Goal: Find specific page/section: Find specific page/section

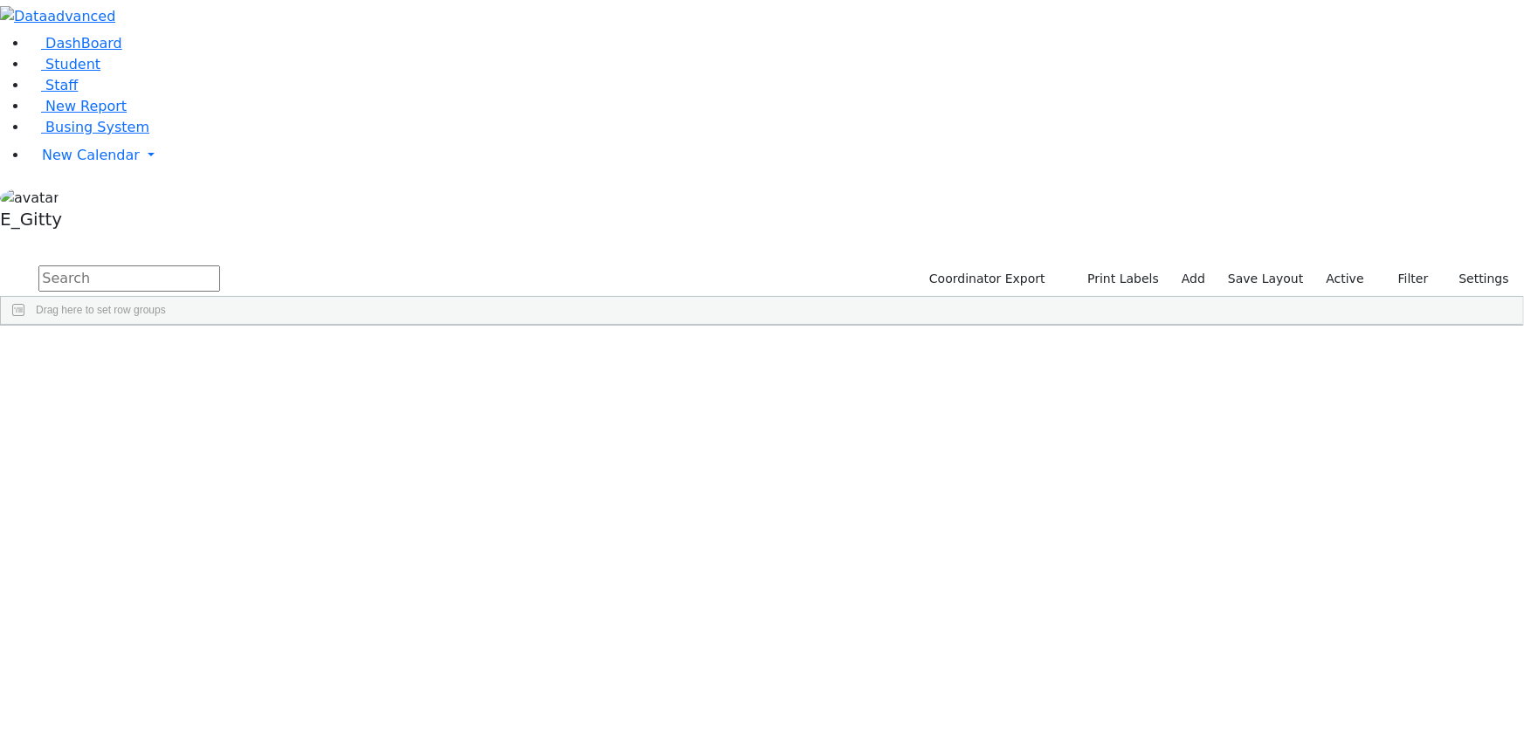
click at [220, 265] on input "text" at bounding box center [129, 278] width 182 height 26
click at [52, 72] on span "Student" at bounding box center [72, 64] width 55 height 17
click at [220, 265] on input "text" at bounding box center [129, 278] width 182 height 26
click at [196, 659] on div "Ausch" at bounding box center [146, 671] width 99 height 24
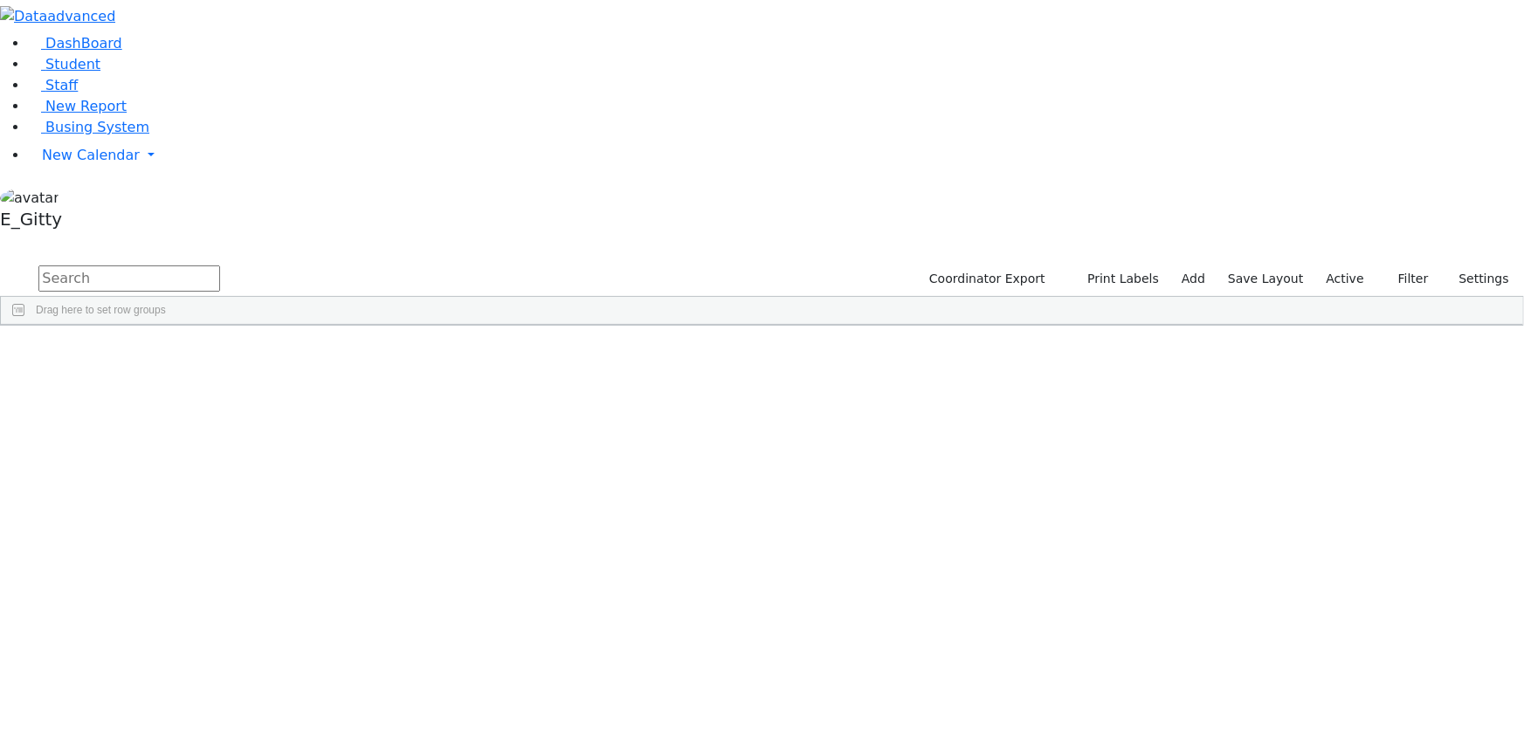
click at [196, 659] on div "Ausch" at bounding box center [146, 671] width 99 height 24
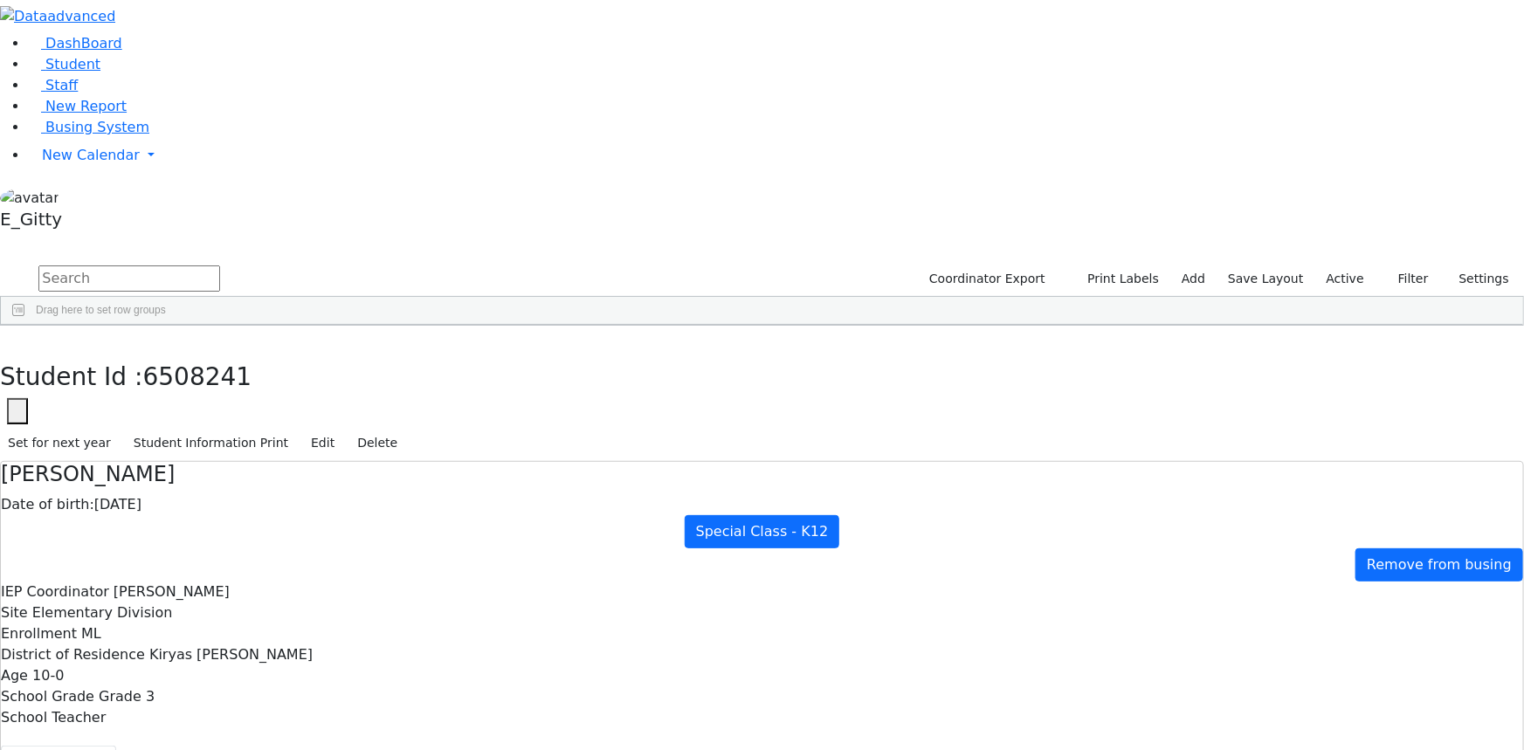
scroll to position [147, 0]
click at [25, 326] on button "button" at bounding box center [12, 344] width 25 height 37
click at [294, 644] on div "Leah" at bounding box center [245, 656] width 99 height 24
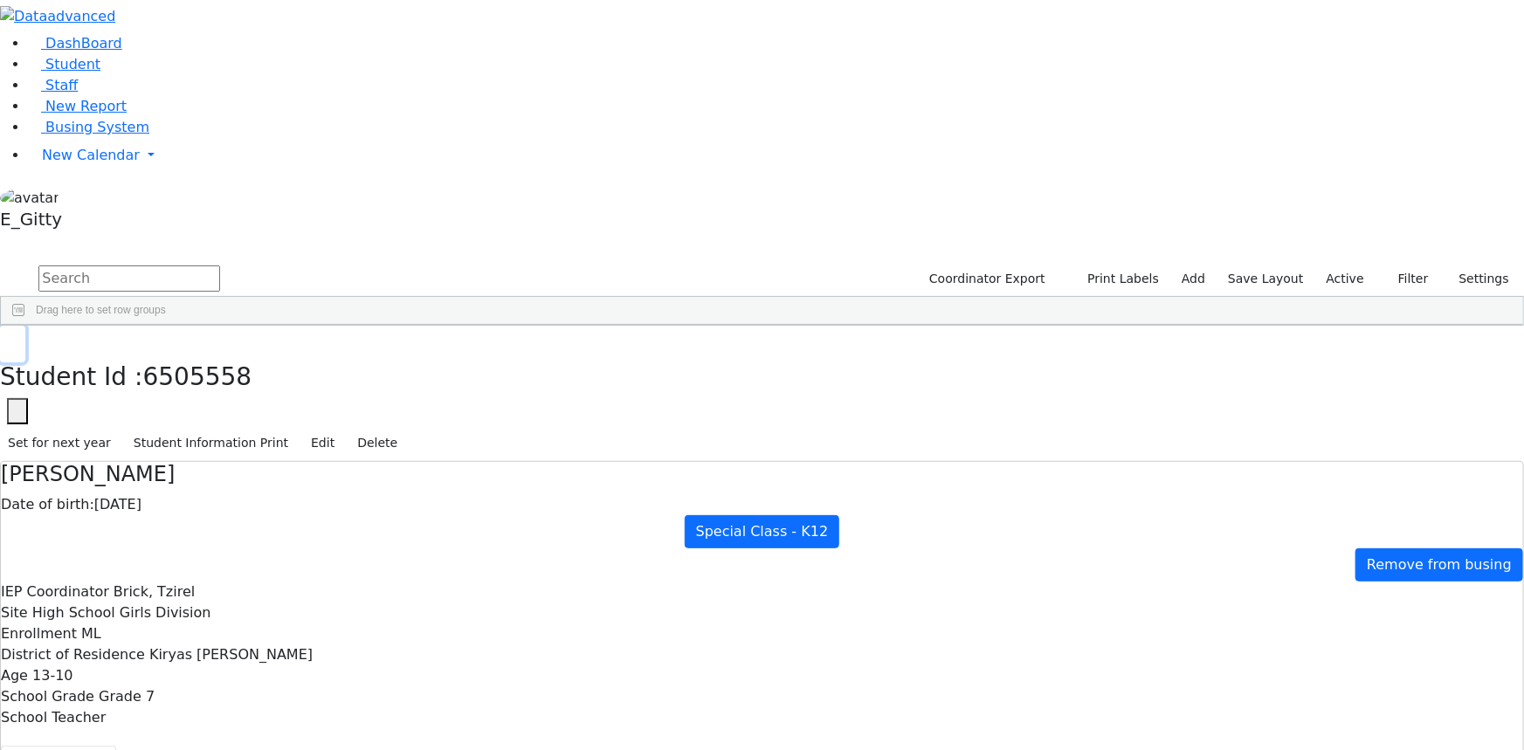
click at [25, 326] on button "button" at bounding box center [12, 344] width 25 height 37
drag, startPoint x: 448, startPoint y: 472, endPoint x: 447, endPoint y: 462, distance: 10.5
click at [294, 668] on div "[PERSON_NAME]" at bounding box center [245, 680] width 99 height 24
click at [294, 644] on div "Leah" at bounding box center [245, 656] width 99 height 24
click at [294, 668] on div "[PERSON_NAME]" at bounding box center [245, 680] width 99 height 24
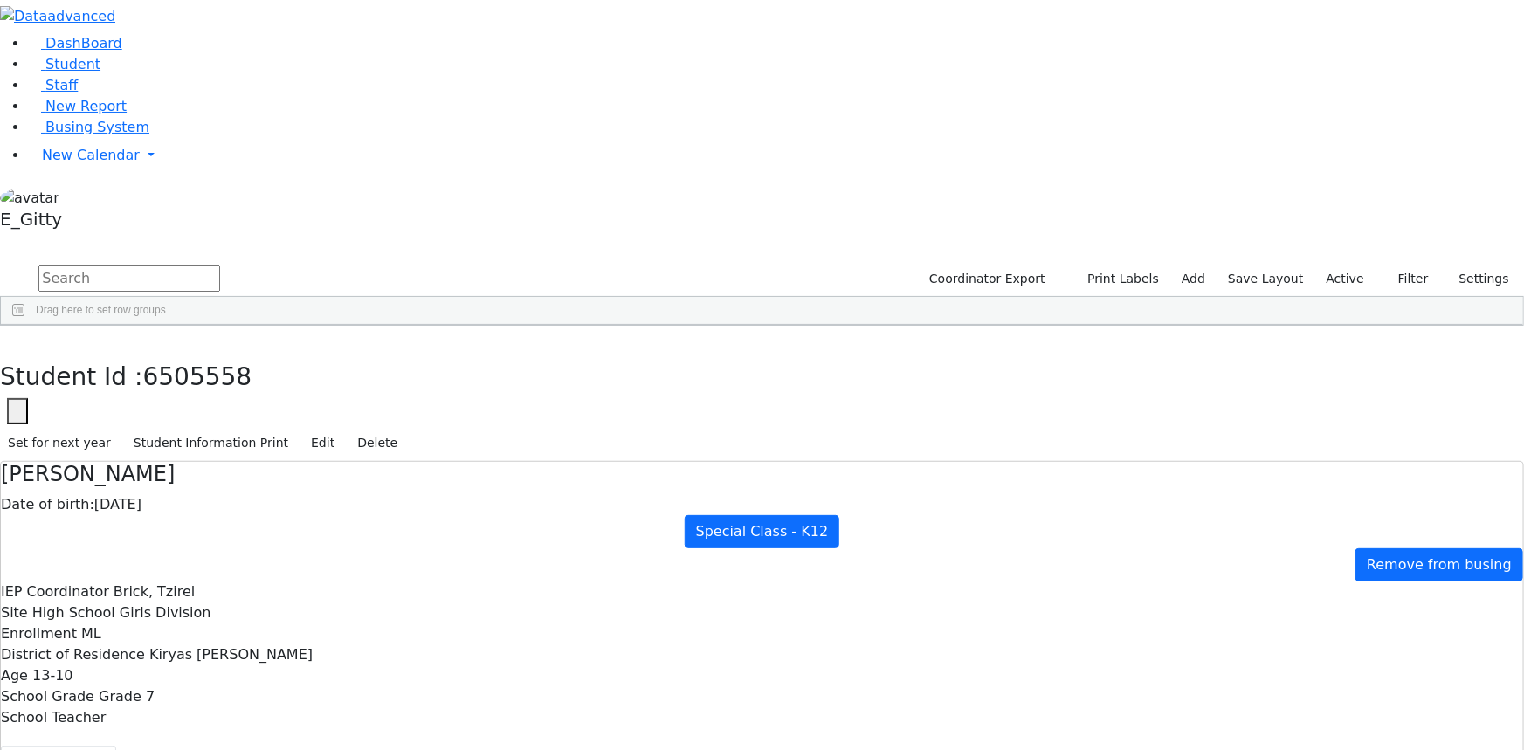
click at [294, 668] on div "[PERSON_NAME]" at bounding box center [245, 680] width 99 height 24
drag, startPoint x: 300, startPoint y: 18, endPoint x: 300, endPoint y: 28, distance: 9.6
click at [25, 326] on button "button" at bounding box center [12, 344] width 25 height 37
click at [689, 709] on div "Special Class - K12" at bounding box center [639, 721] width 99 height 24
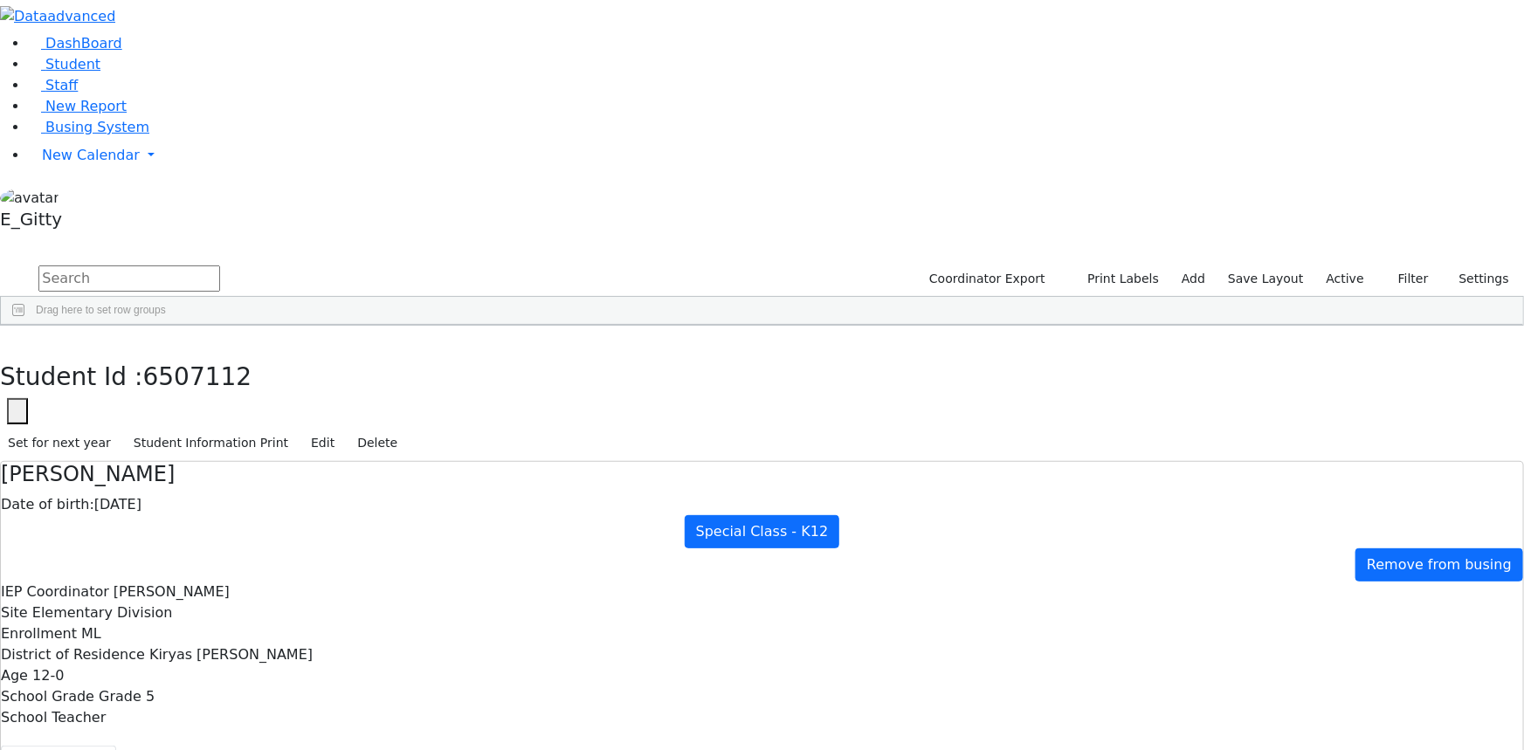
drag, startPoint x: 797, startPoint y: 521, endPoint x: 793, endPoint y: 510, distance: 12.2
click at [794, 709] on div "6507985 [PERSON_NAME] [DATE] [PERSON_NAME] ML Special Class - K12 Kiryas [PERSO…" at bounding box center [641, 721] width 1280 height 24
click at [590, 709] on div "ML" at bounding box center [541, 721] width 99 height 24
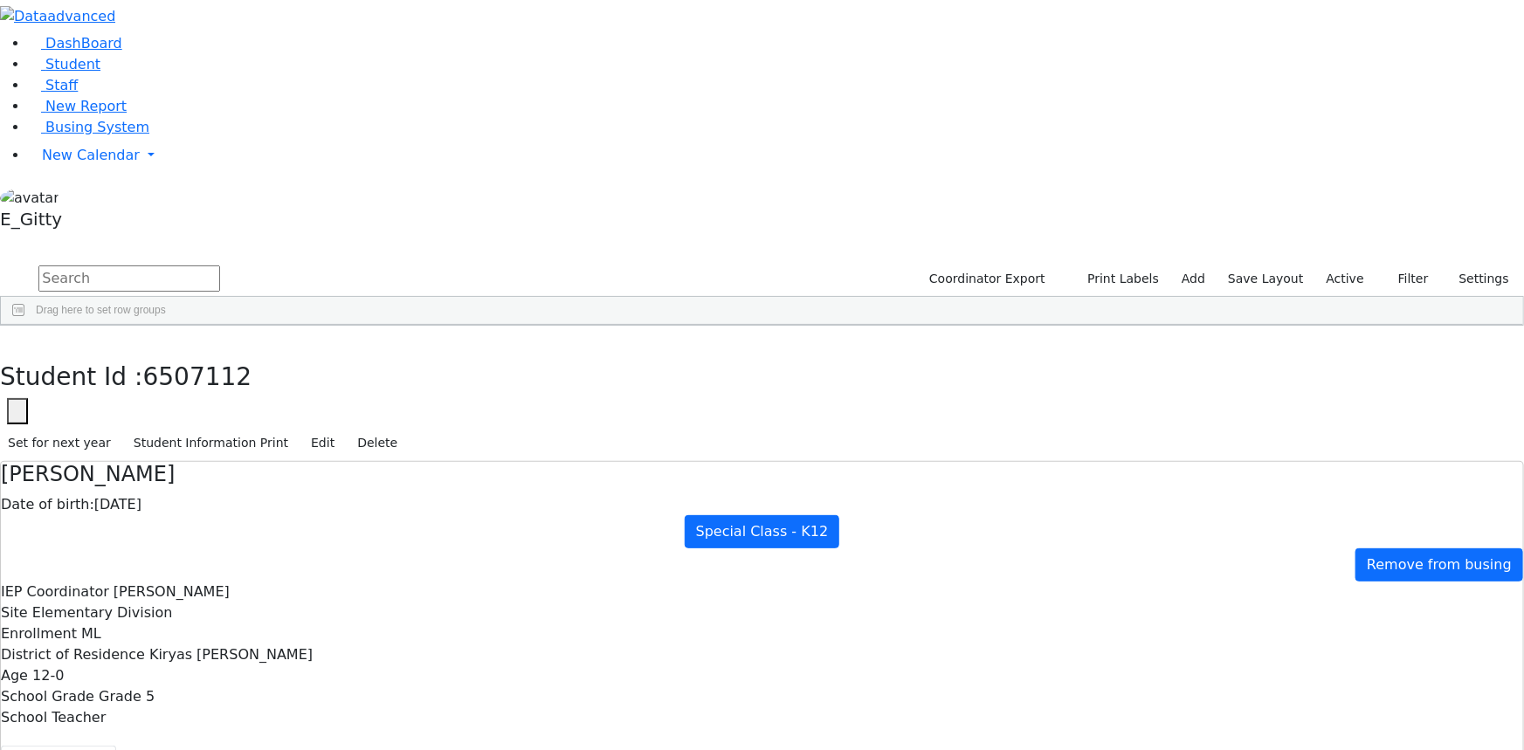
click at [517, 715] on span "ML" at bounding box center [509, 721] width 15 height 12
click at [422, 326] on div "Student Id : 6507985 Student Id 6507985 Cancel Save Set for next year Student I…" at bounding box center [762, 394] width 1524 height 136
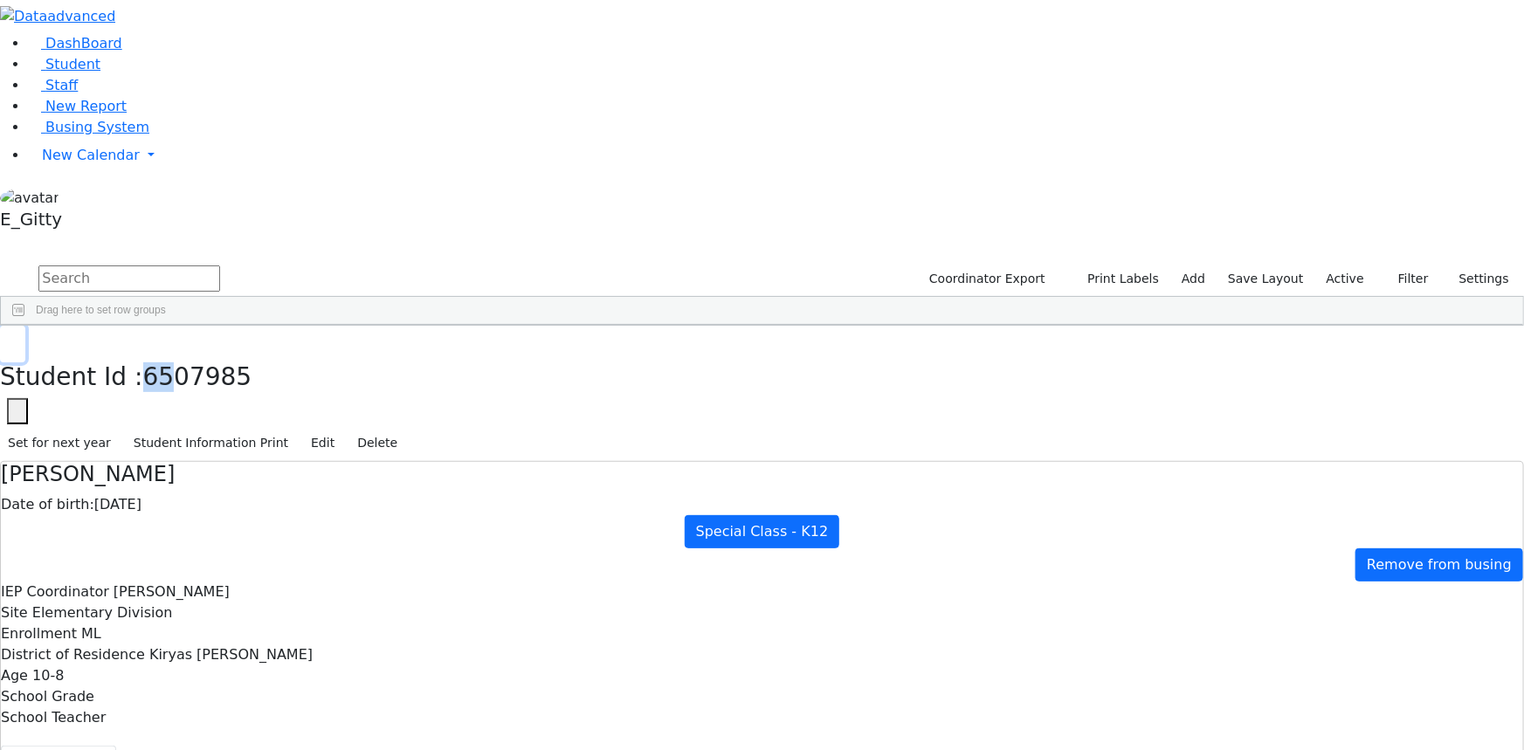
click at [17, 339] on icon "button" at bounding box center [13, 344] width 10 height 10
click at [393, 527] on div "[DATE]" at bounding box center [343, 539] width 99 height 24
click at [25, 326] on button "button" at bounding box center [12, 344] width 25 height 37
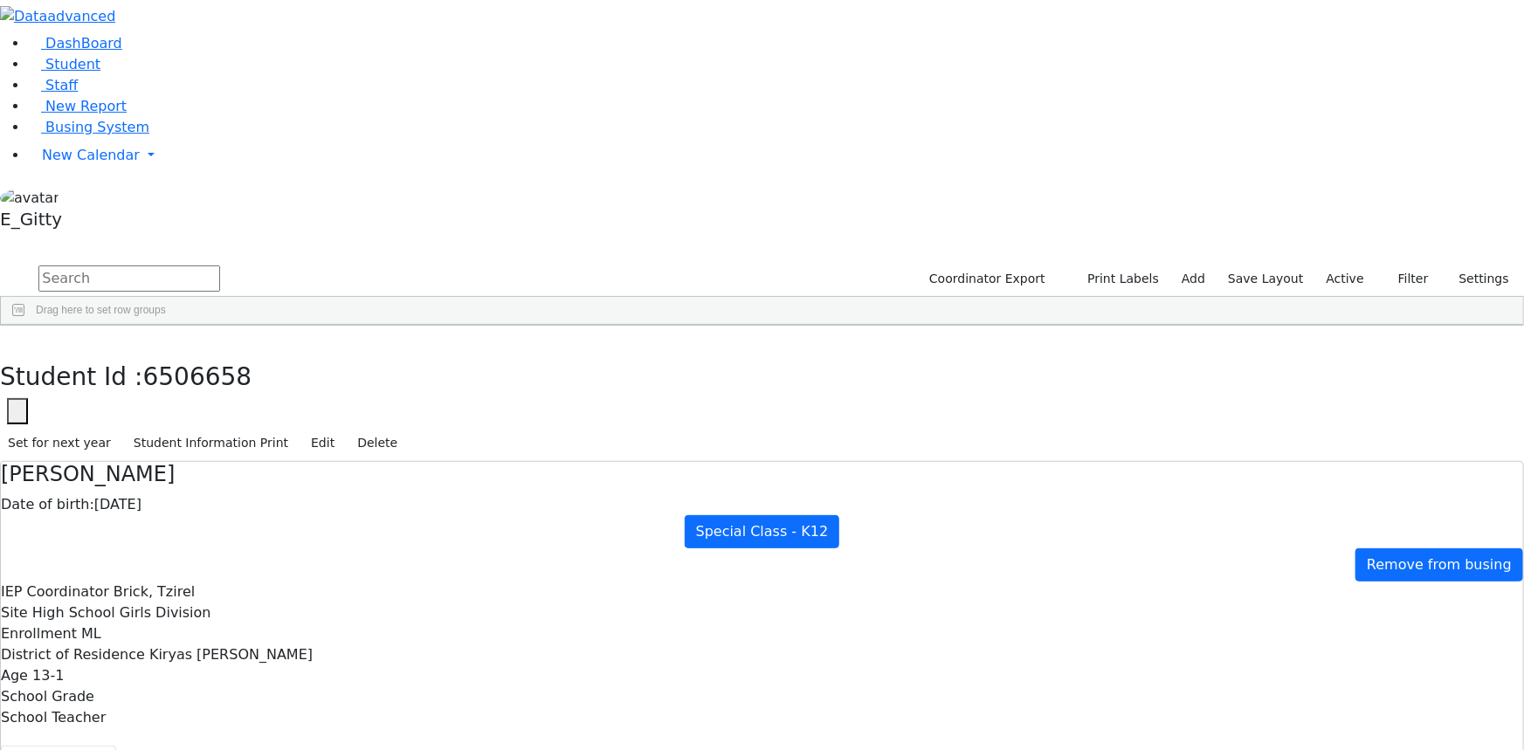
click at [294, 669] on div "[PERSON_NAME]" at bounding box center [245, 681] width 99 height 24
drag, startPoint x: 417, startPoint y: 473, endPoint x: 426, endPoint y: 474, distance: 9.6
click at [294, 669] on div "[PERSON_NAME]" at bounding box center [245, 681] width 99 height 24
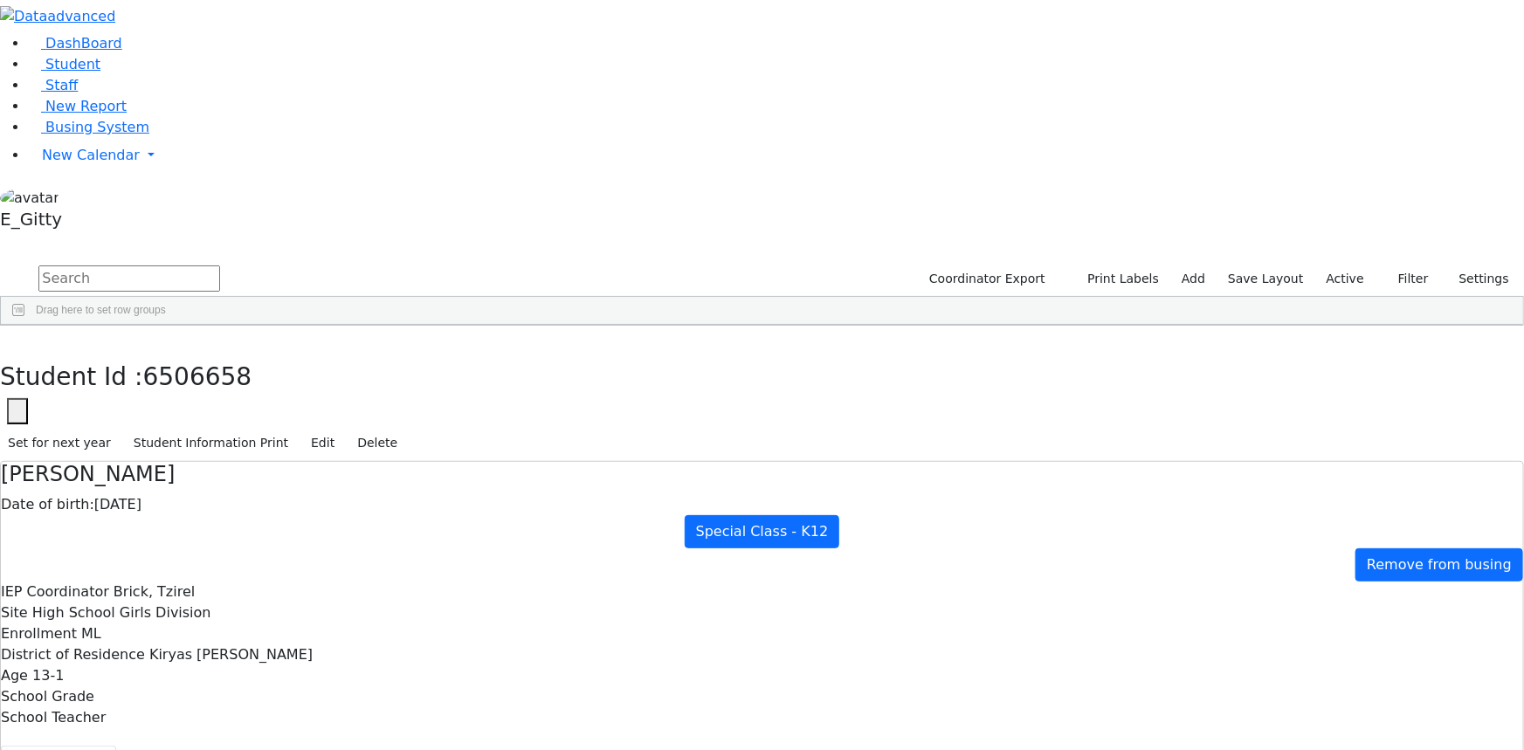
click at [294, 669] on div "[PERSON_NAME]" at bounding box center [245, 681] width 99 height 24
click at [433, 475] on div "DashBoard Student Staff New Report Busing System" at bounding box center [762, 715] width 1524 height 1430
click at [17, 339] on icon "button" at bounding box center [13, 344] width 10 height 10
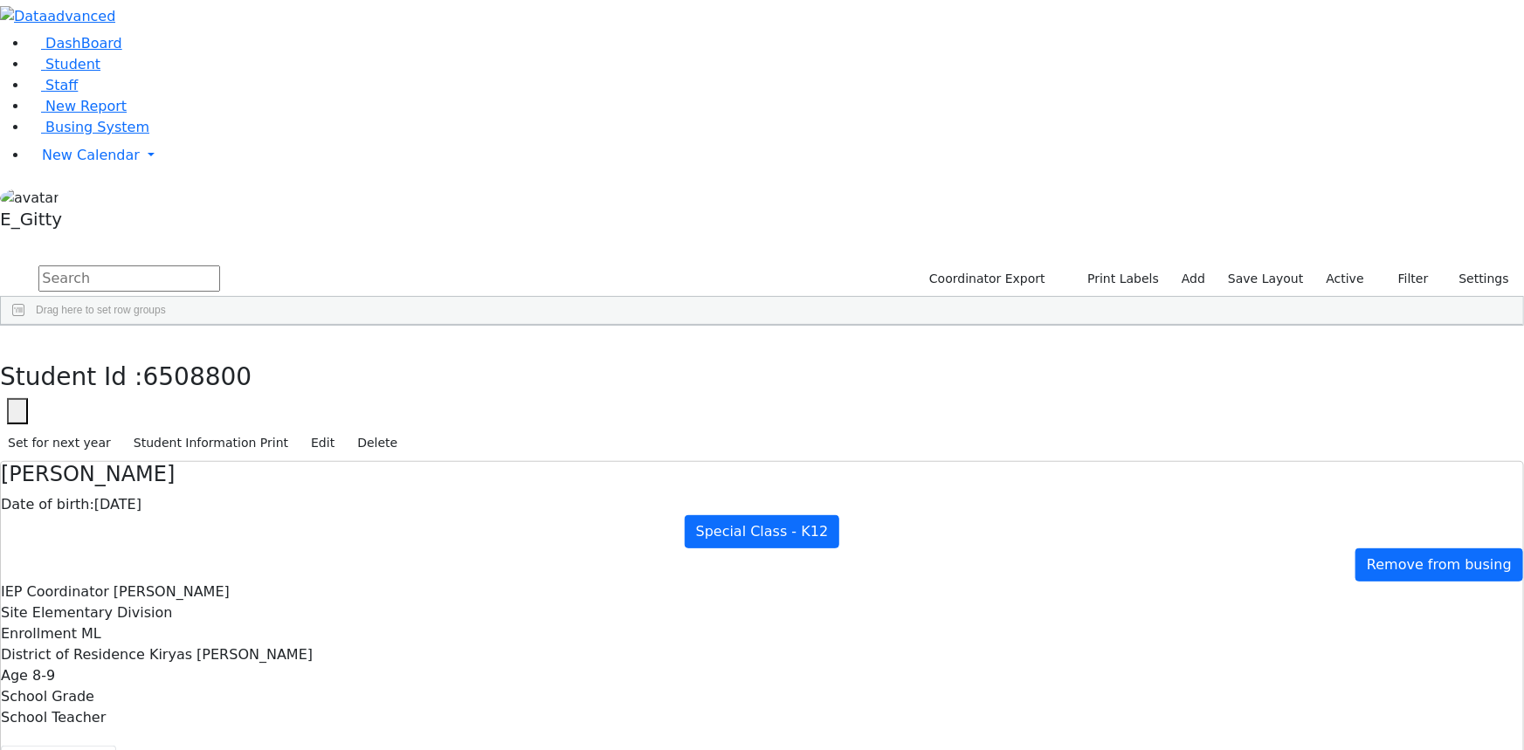
click at [492, 612] on div "Brick, Tzirel" at bounding box center [442, 624] width 99 height 24
click at [25, 326] on button "button" at bounding box center [12, 344] width 25 height 37
click at [393, 558] on div "[DATE]" at bounding box center [343, 570] width 99 height 24
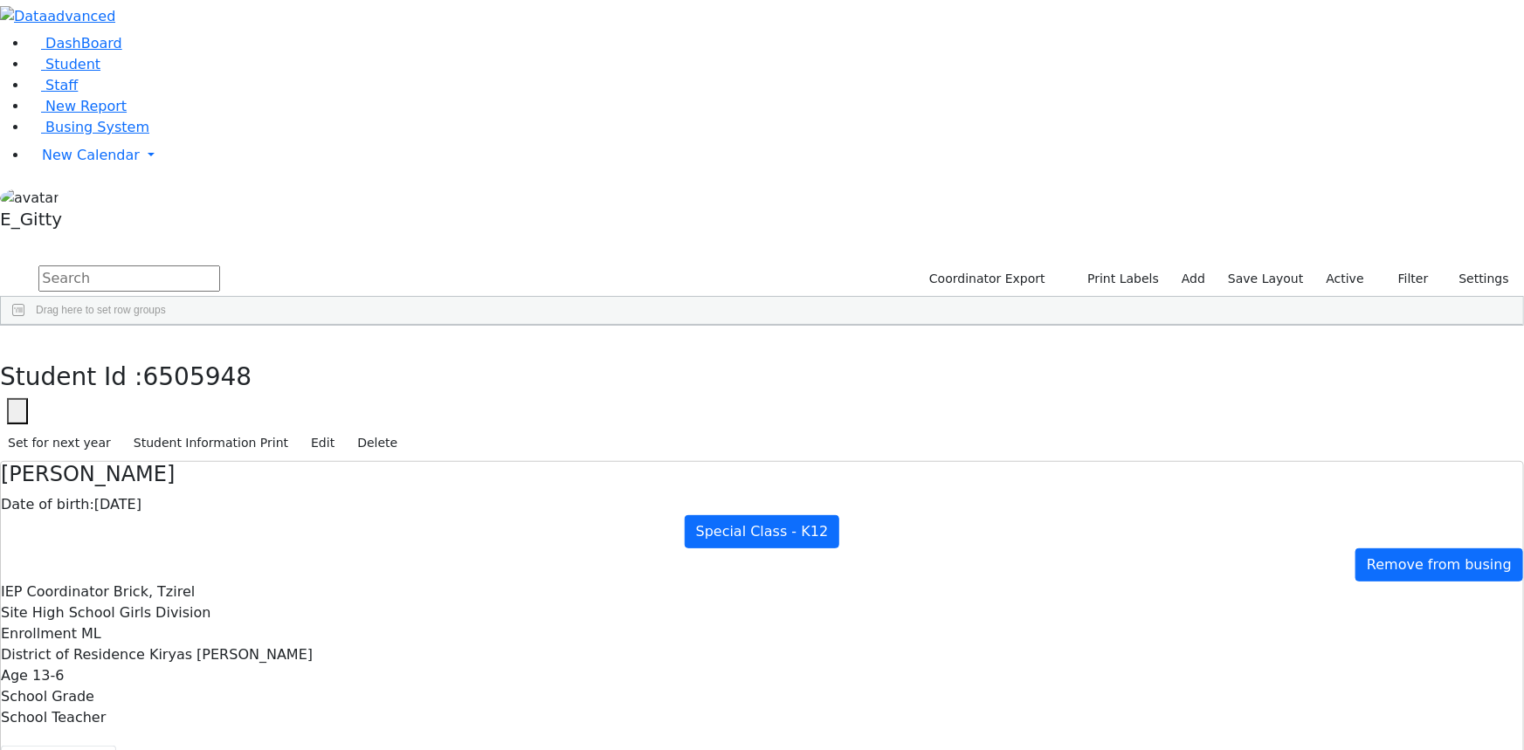
click at [393, 558] on div "[DATE]" at bounding box center [343, 570] width 99 height 24
click at [25, 326] on button "button" at bounding box center [12, 344] width 25 height 37
click at [196, 393] on div "[PERSON_NAME]" at bounding box center [146, 405] width 99 height 24
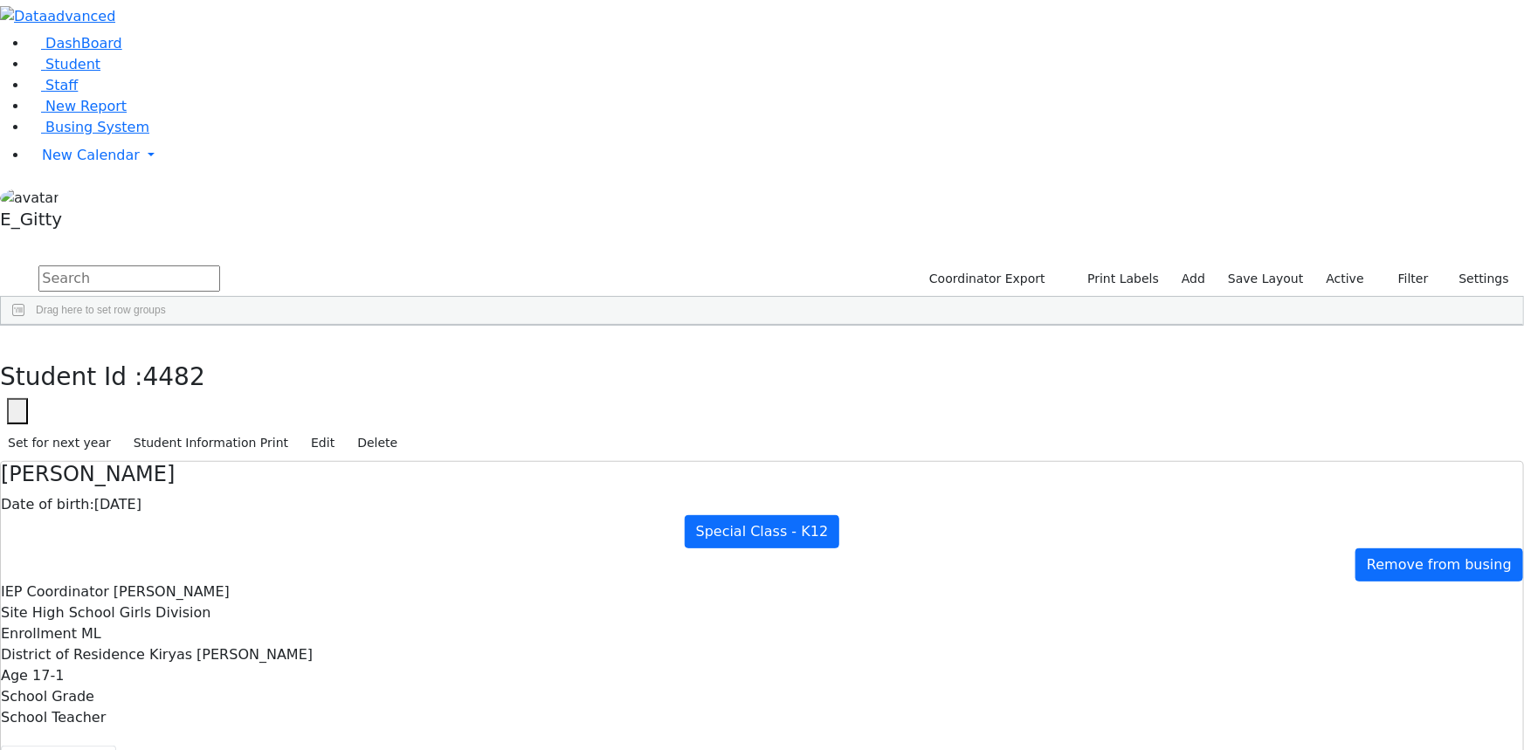
click at [196, 393] on div "[PERSON_NAME]" at bounding box center [146, 405] width 99 height 24
click at [25, 326] on button "button" at bounding box center [12, 344] width 25 height 37
click at [294, 688] on div "[PERSON_NAME]" at bounding box center [245, 700] width 99 height 24
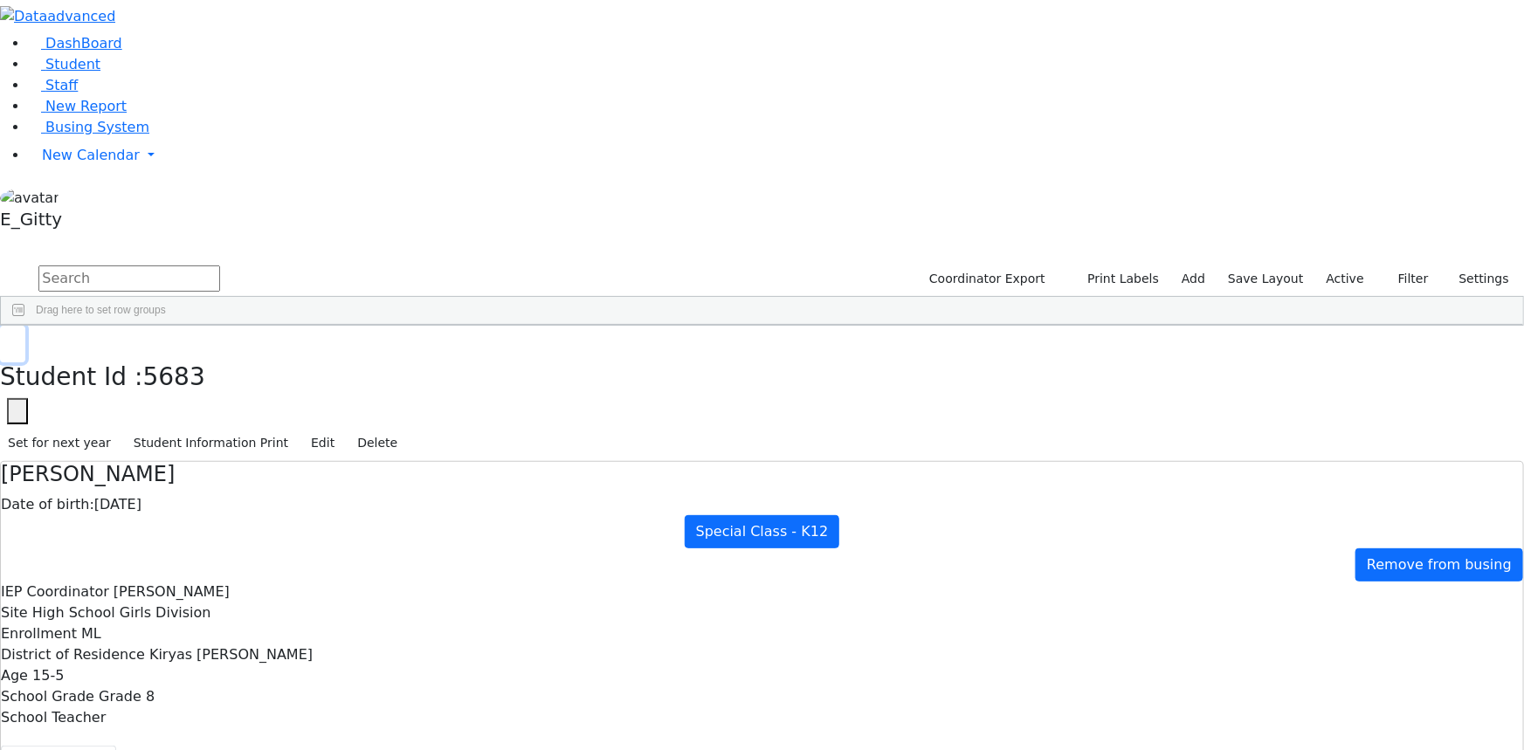
click at [17, 339] on icon "button" at bounding box center [13, 344] width 10 height 10
click at [196, 678] on div "[PERSON_NAME]" at bounding box center [146, 690] width 99 height 24
click at [294, 678] on div "[PERSON_NAME]" at bounding box center [245, 690] width 99 height 24
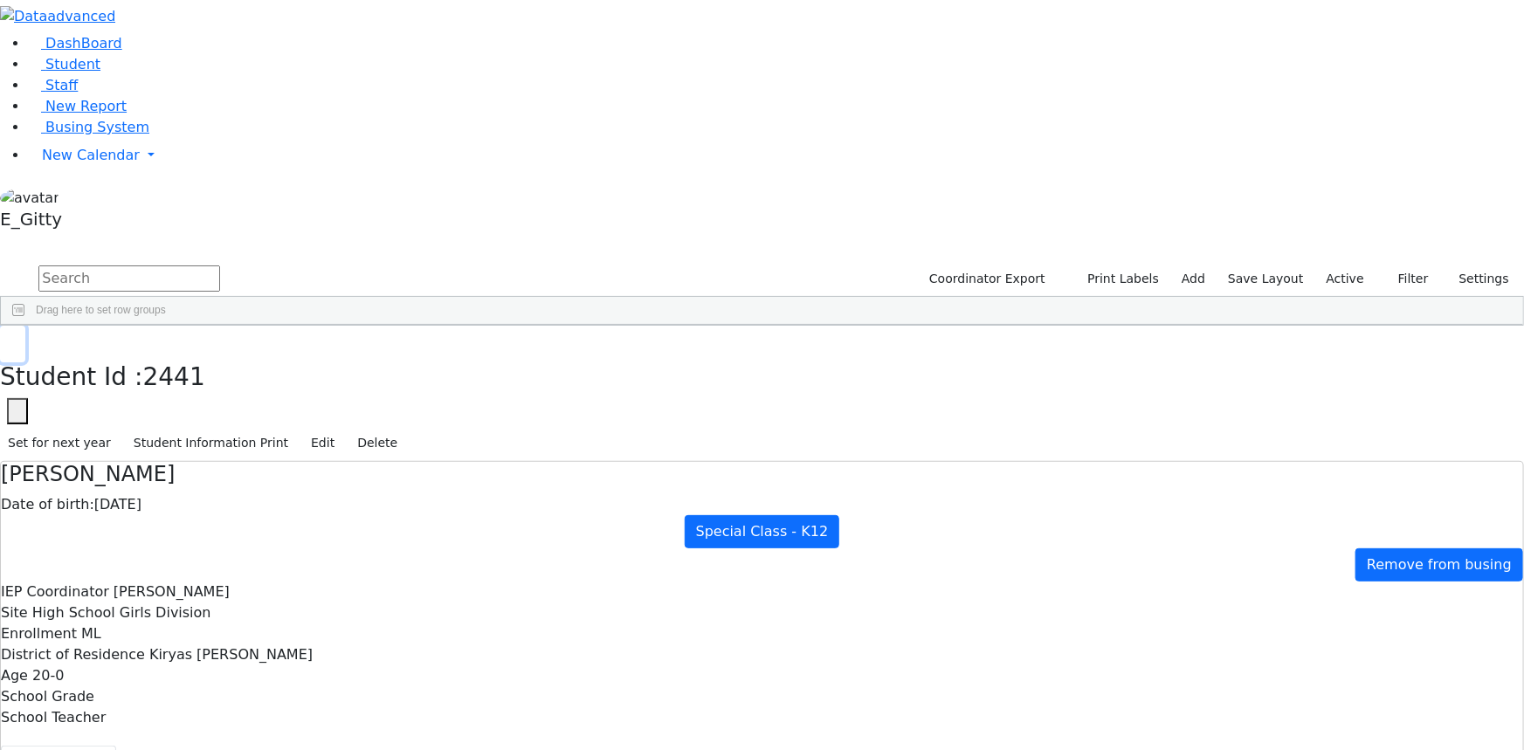
click at [17, 339] on icon "button" at bounding box center [13, 344] width 10 height 10
click at [294, 568] on div "Nachuma" at bounding box center [245, 580] width 99 height 24
click at [25, 326] on button "button" at bounding box center [12, 344] width 25 height 37
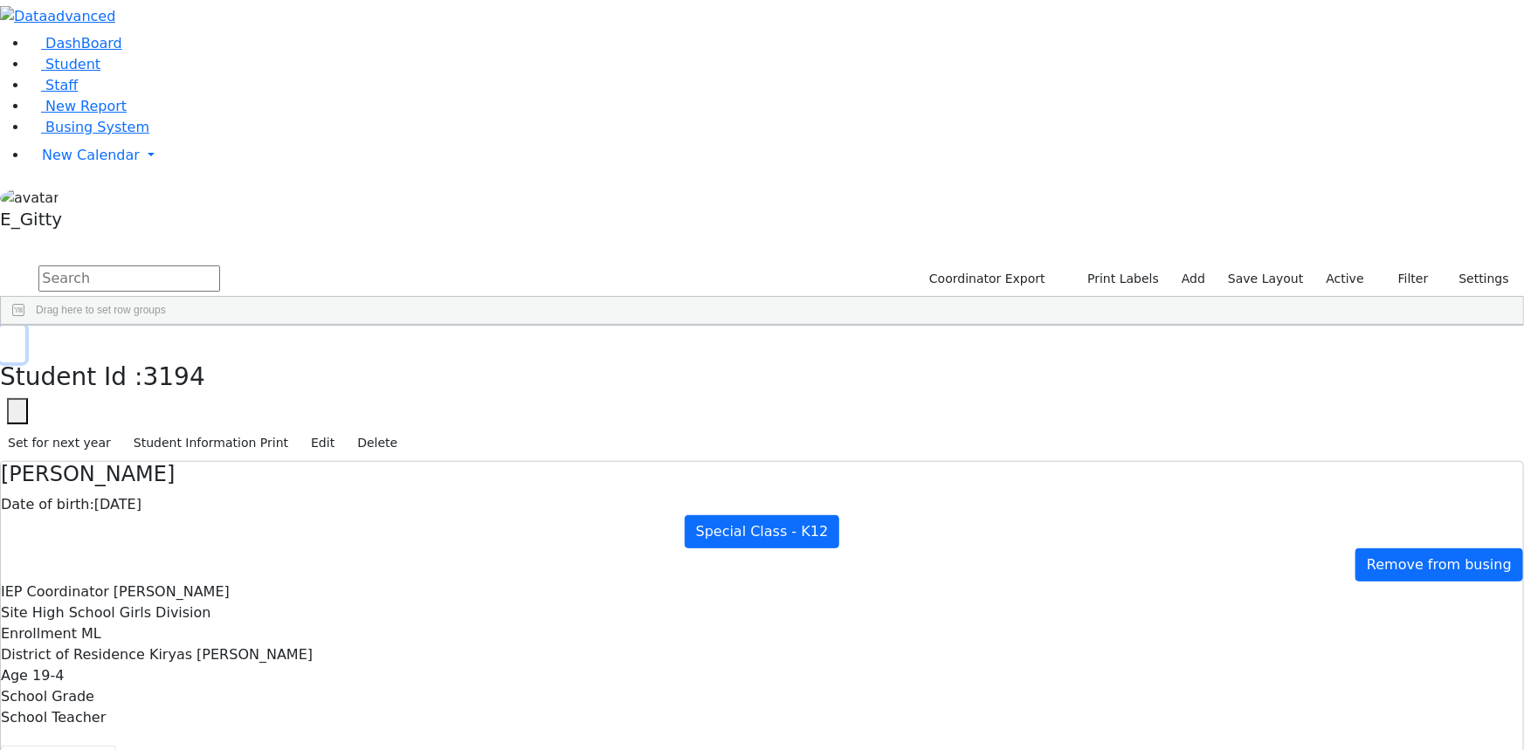
scroll to position [4842, 0]
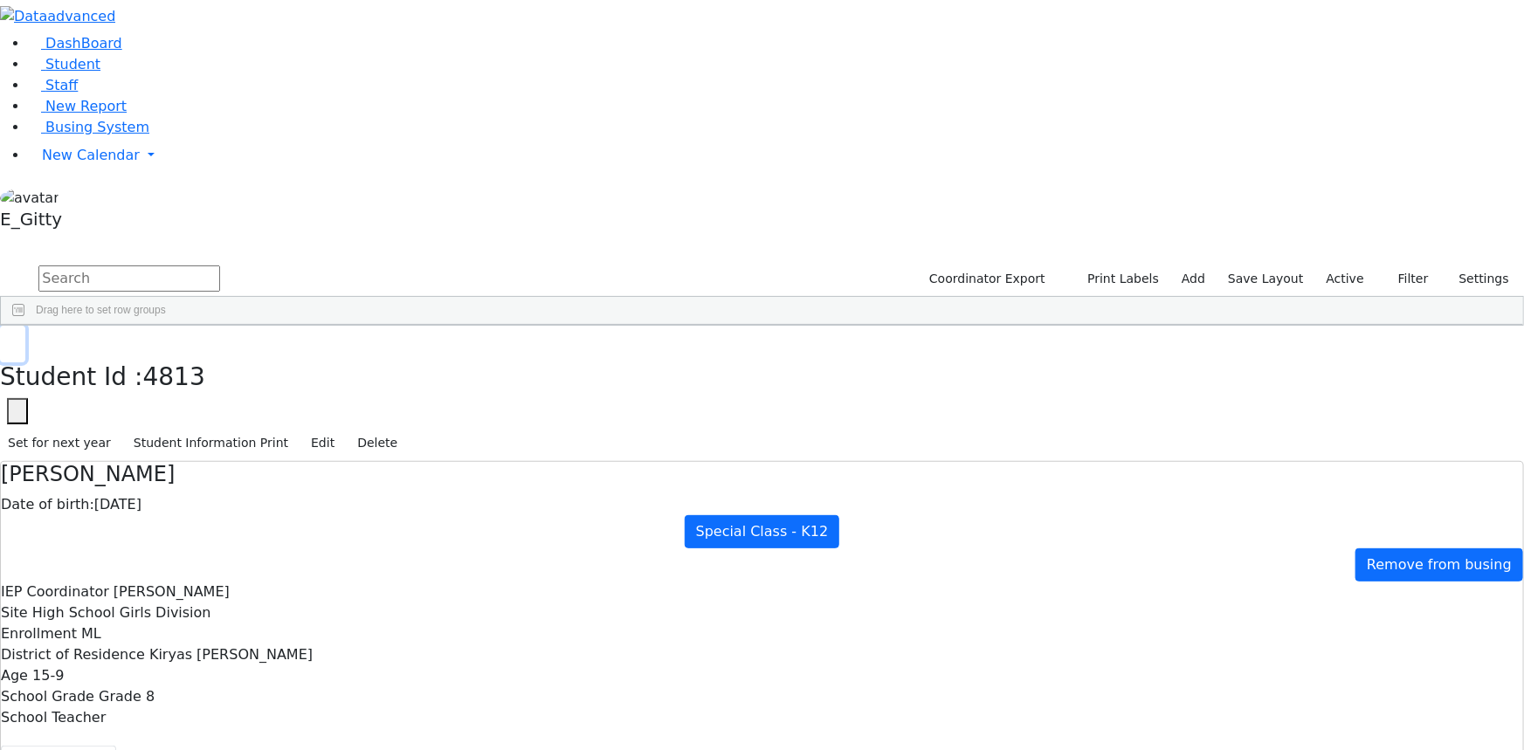
click at [25, 326] on button "button" at bounding box center [12, 344] width 25 height 37
click at [294, 707] on div "Hindy" at bounding box center [245, 719] width 99 height 24
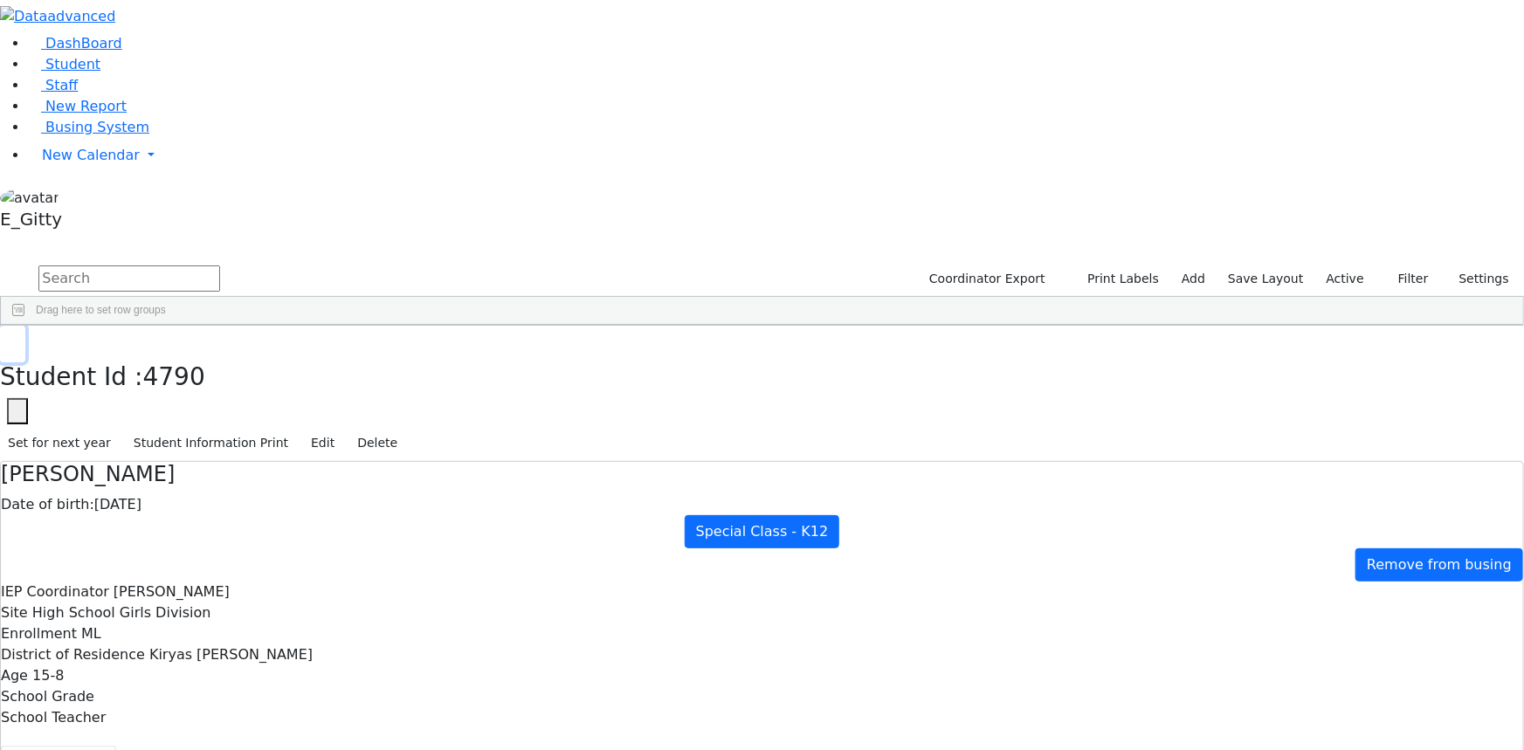
click at [25, 326] on button "button" at bounding box center [12, 344] width 25 height 37
click at [393, 562] on div "[DATE]" at bounding box center [343, 574] width 99 height 24
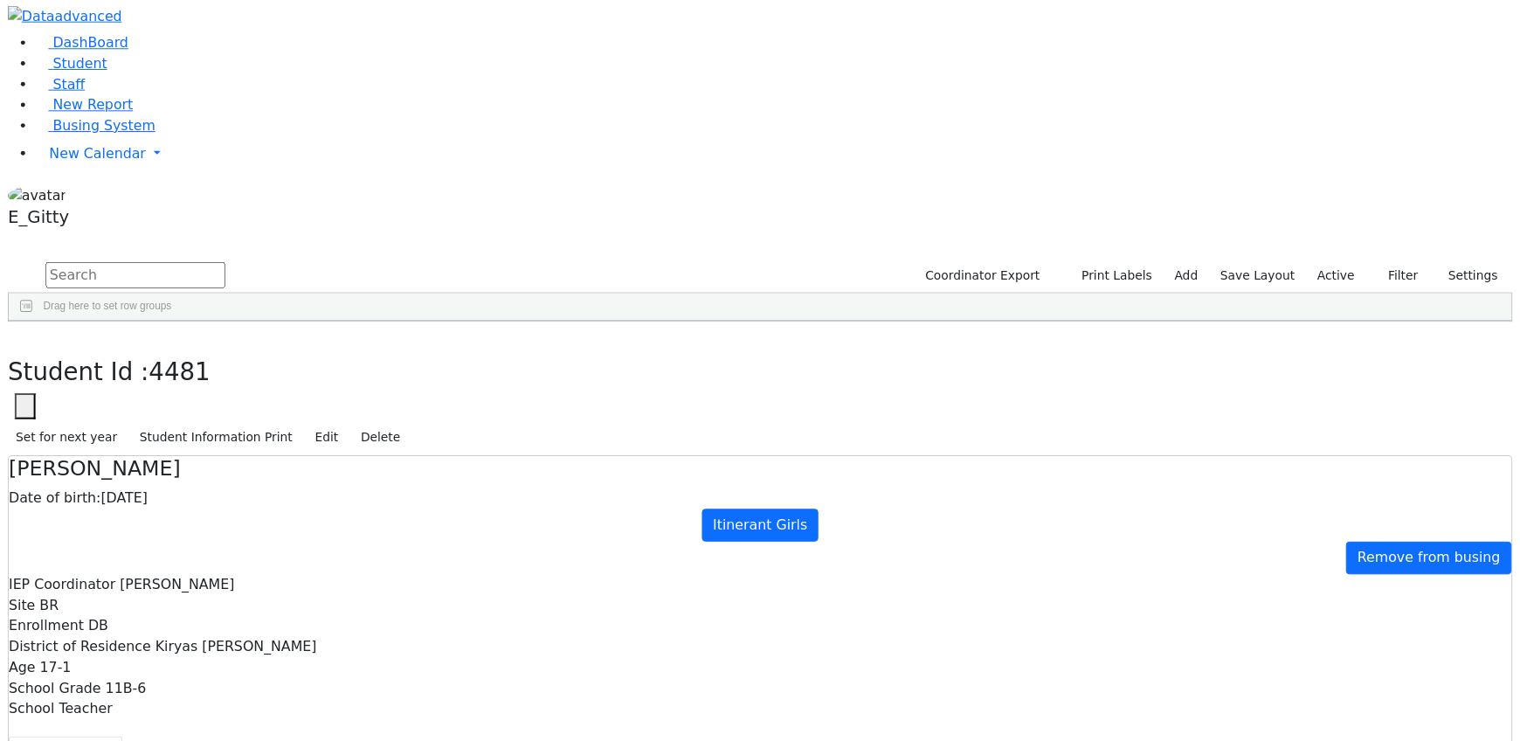
scroll to position [77, 0]
